Goal: Navigation & Orientation: Find specific page/section

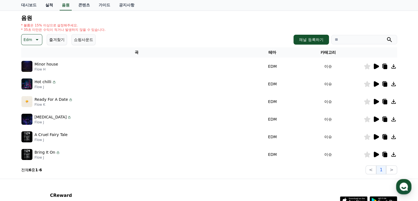
click at [48, 4] on link "실적" at bounding box center [49, 5] width 17 height 10
click at [64, 3] on link "음원" at bounding box center [65, 5] width 17 height 10
click at [28, 7] on link "대시보드" at bounding box center [29, 5] width 24 height 10
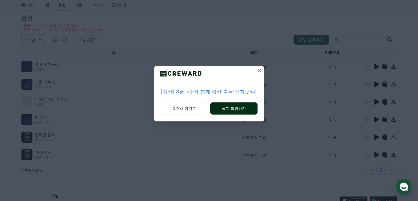
click at [244, 106] on font "공지 확인하기" at bounding box center [234, 108] width 24 height 4
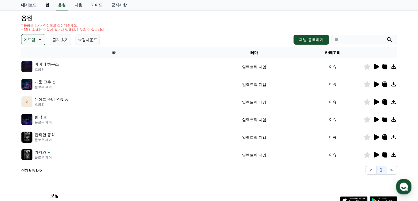
click at [48, 5] on font "컴" at bounding box center [47, 5] width 4 height 4
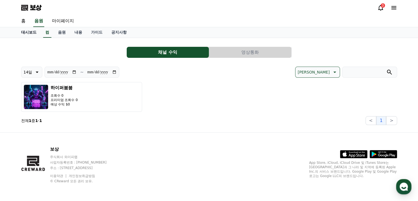
click at [28, 31] on font "대시보드" at bounding box center [28, 32] width 15 height 4
